Goal: Information Seeking & Learning: Learn about a topic

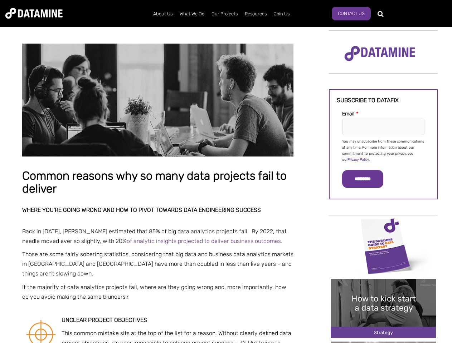
click at [383, 150] on p "You may unsubscribe from these communications at any time. For more information…" at bounding box center [383, 151] width 82 height 24
click at [367, 179] on input "*********" at bounding box center [362, 179] width 41 height 18
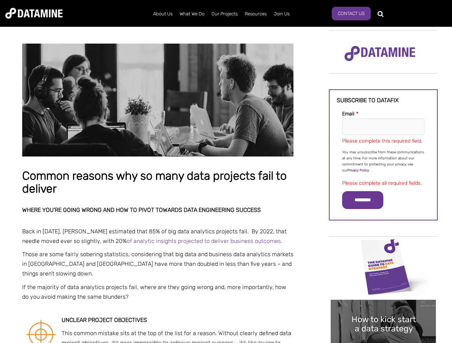
click at [383, 246] on img "Image grid with {{ image_count }} images." at bounding box center [382, 266] width 105 height 59
click at [383, 246] on div "✕" at bounding box center [226, 171] width 452 height 343
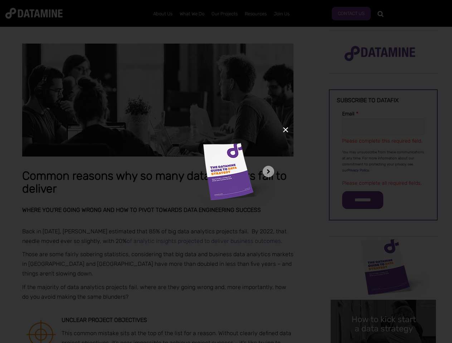
click at [383, 309] on div "✕" at bounding box center [226, 171] width 452 height 343
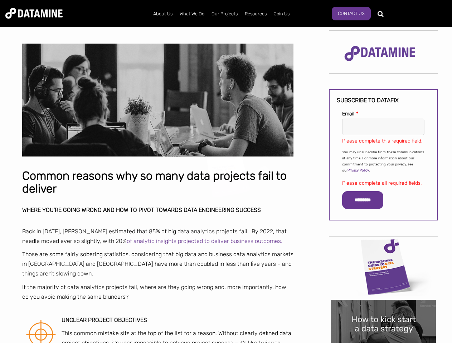
click at [383, 309] on img "Image grid with {{ image_count }} images." at bounding box center [382, 329] width 105 height 59
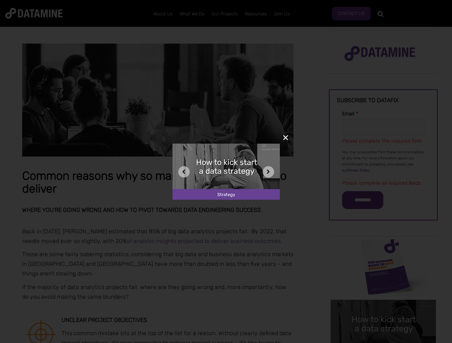
click at [383, 343] on div "✕" at bounding box center [226, 171] width 452 height 343
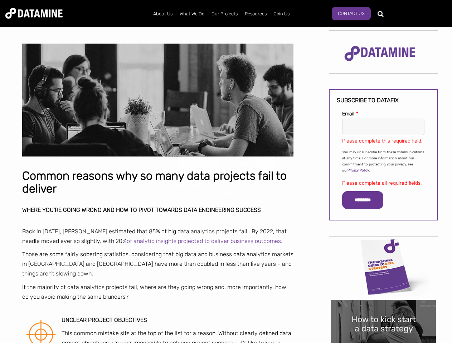
click at [383, 343] on div "✕" at bounding box center [226, 171] width 452 height 343
